Goal: Complete application form

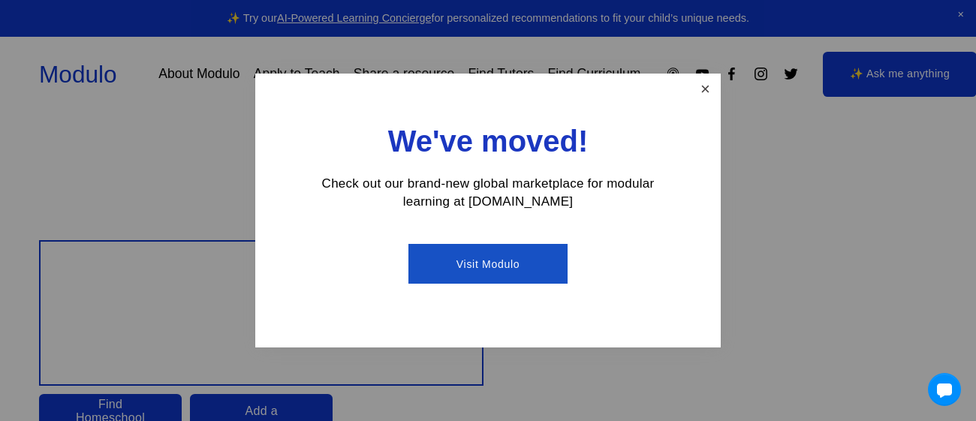
click at [710, 92] on link "Close" at bounding box center [705, 89] width 26 height 26
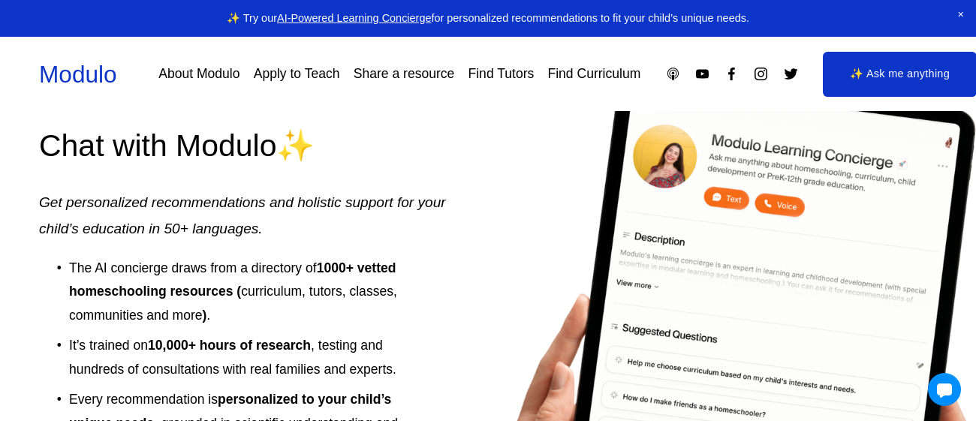
scroll to position [2002, 0]
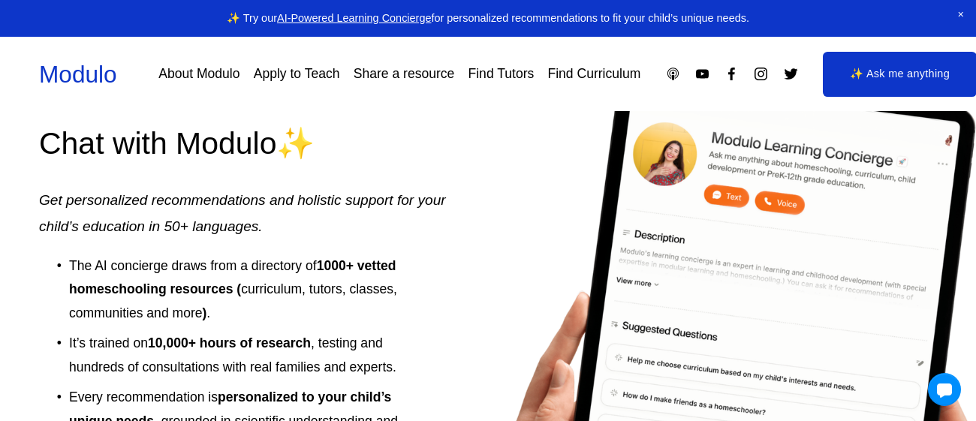
click at [311, 77] on link "Apply to Teach" at bounding box center [297, 74] width 86 height 26
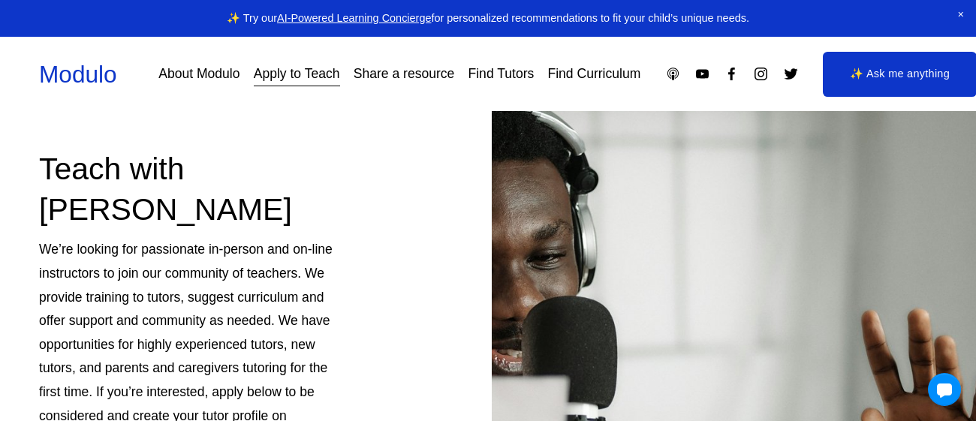
scroll to position [98, 0]
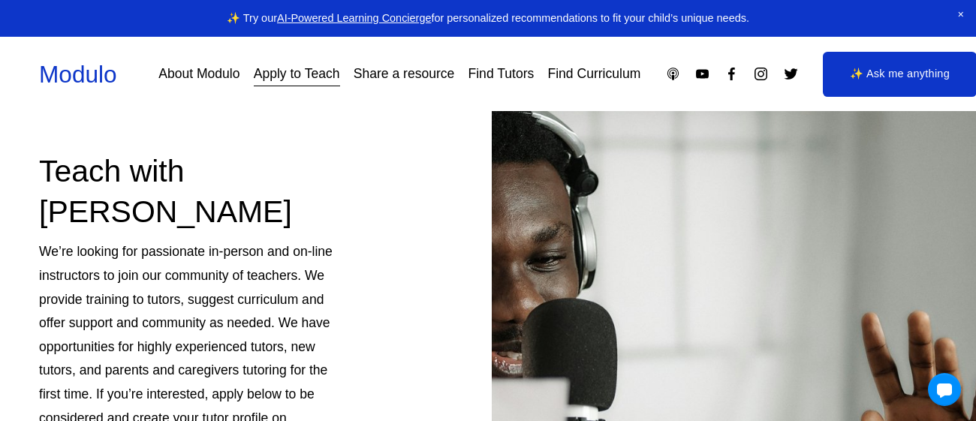
click at [960, 11] on span "Close Announcement" at bounding box center [961, 15] width 30 height 30
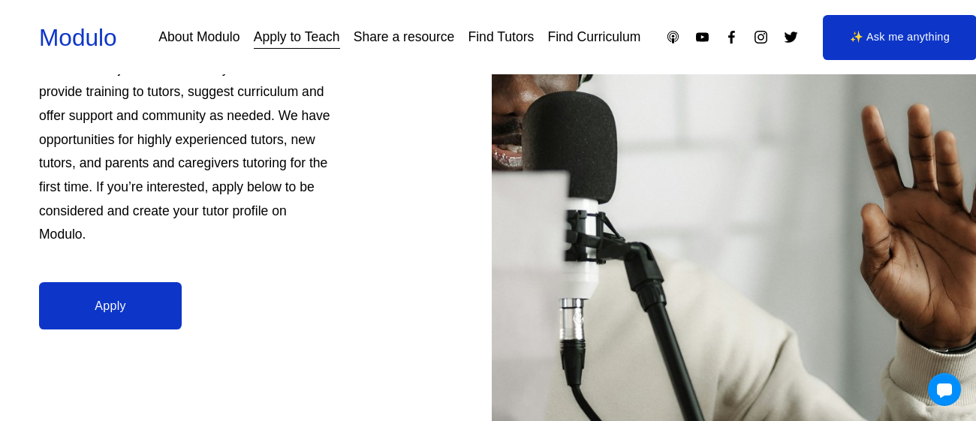
scroll to position [260, 0]
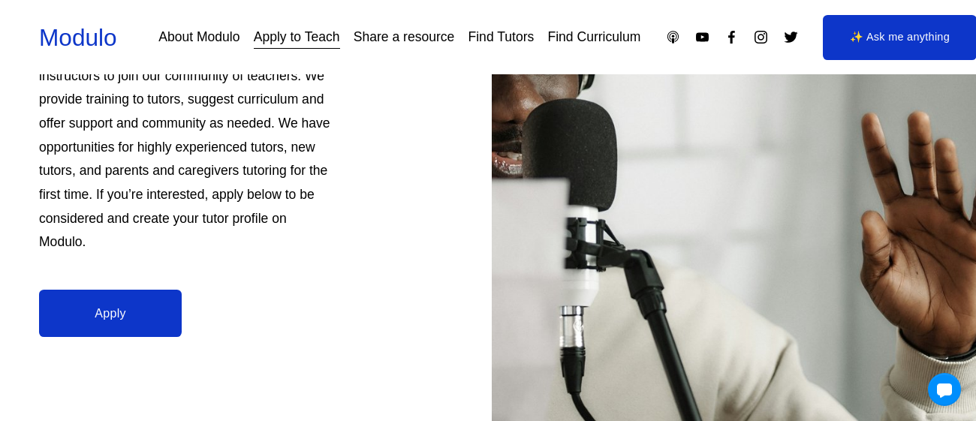
click at [115, 308] on link "Apply" at bounding box center [110, 313] width 143 height 47
